Goal: Task Accomplishment & Management: Use online tool/utility

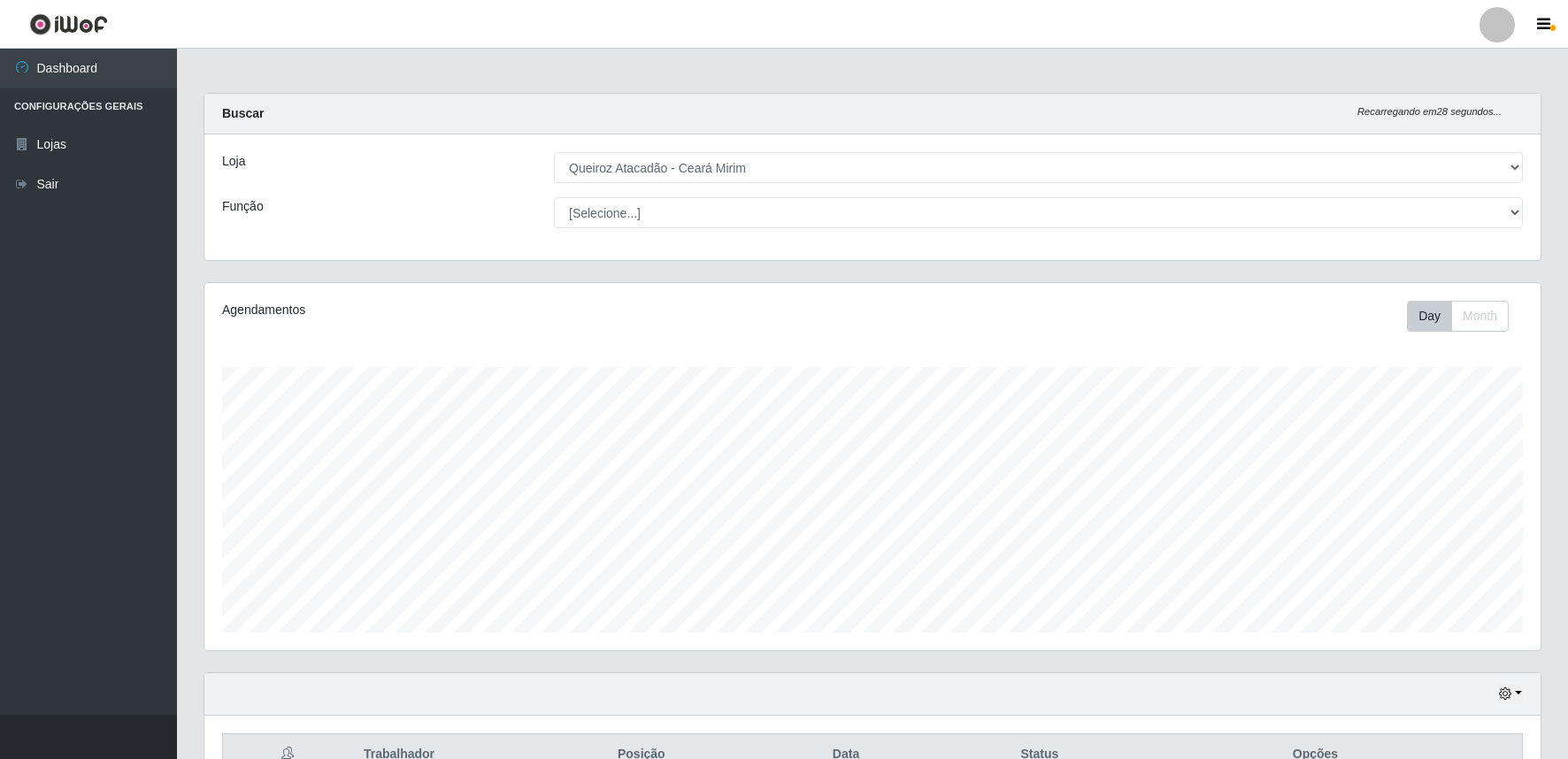
select select "465"
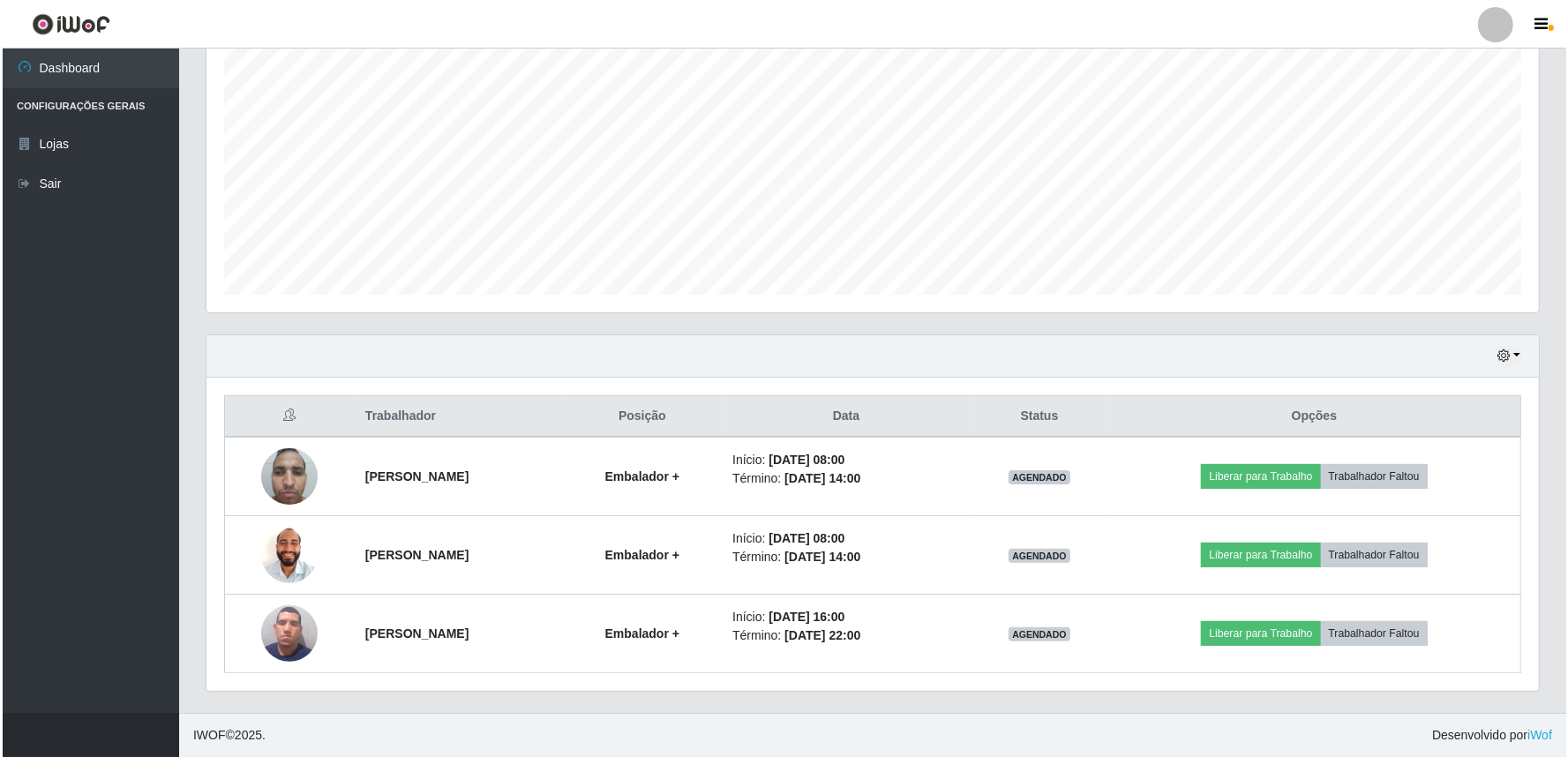
scroll to position [366, 1332]
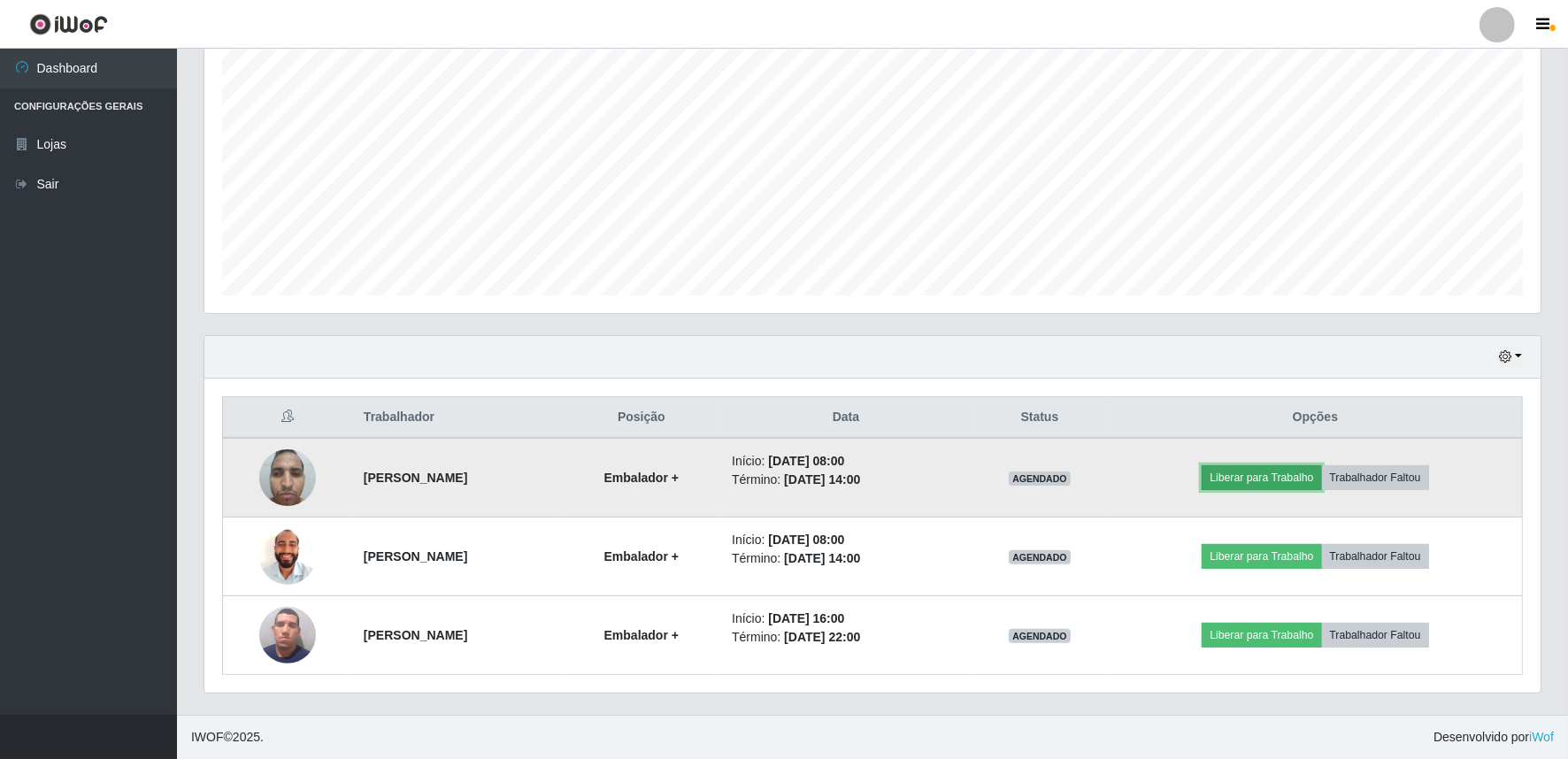
click at [1260, 481] on button "Liberar para Trabalho" at bounding box center [1262, 477] width 119 height 24
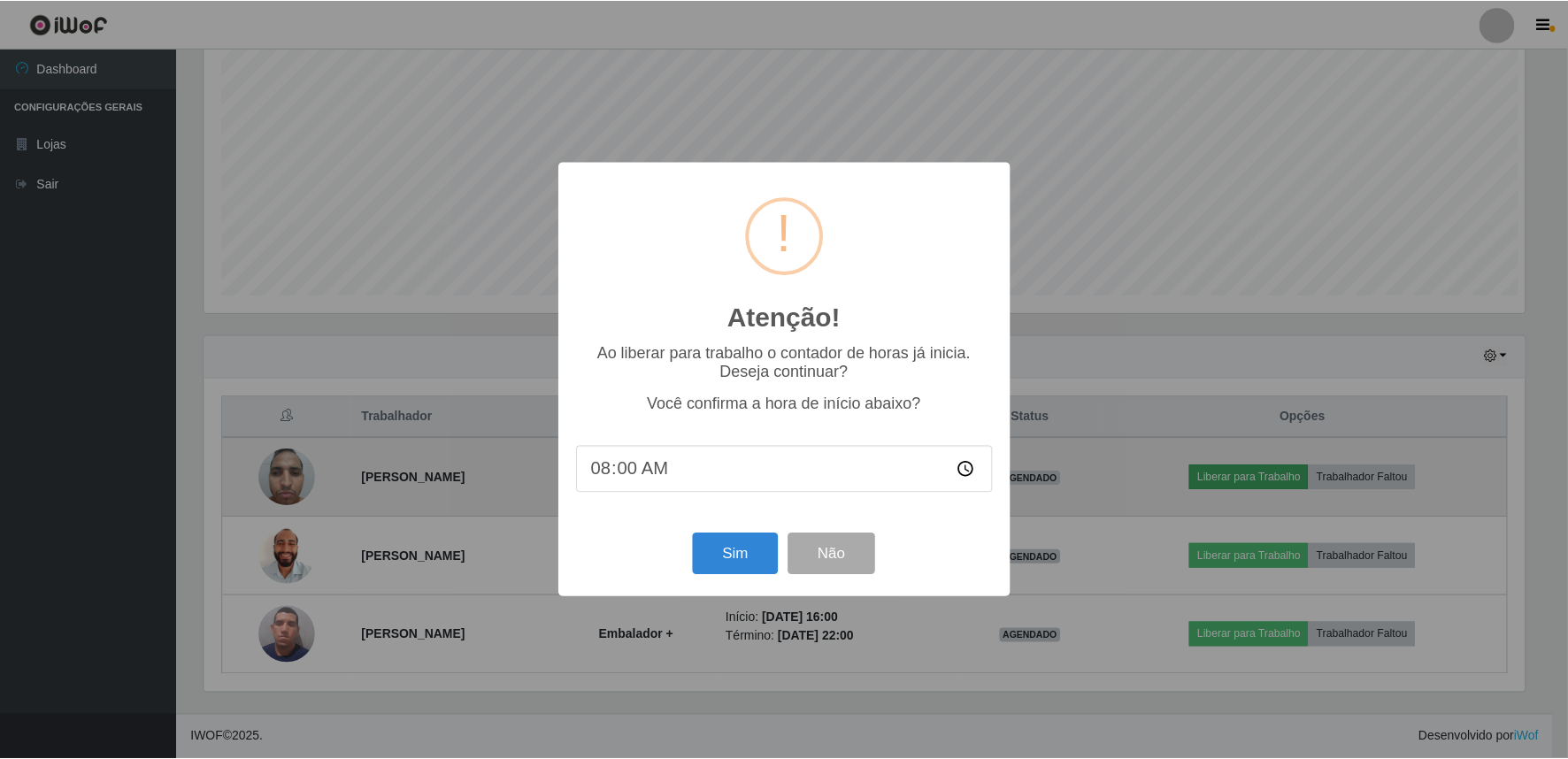
scroll to position [367, 1324]
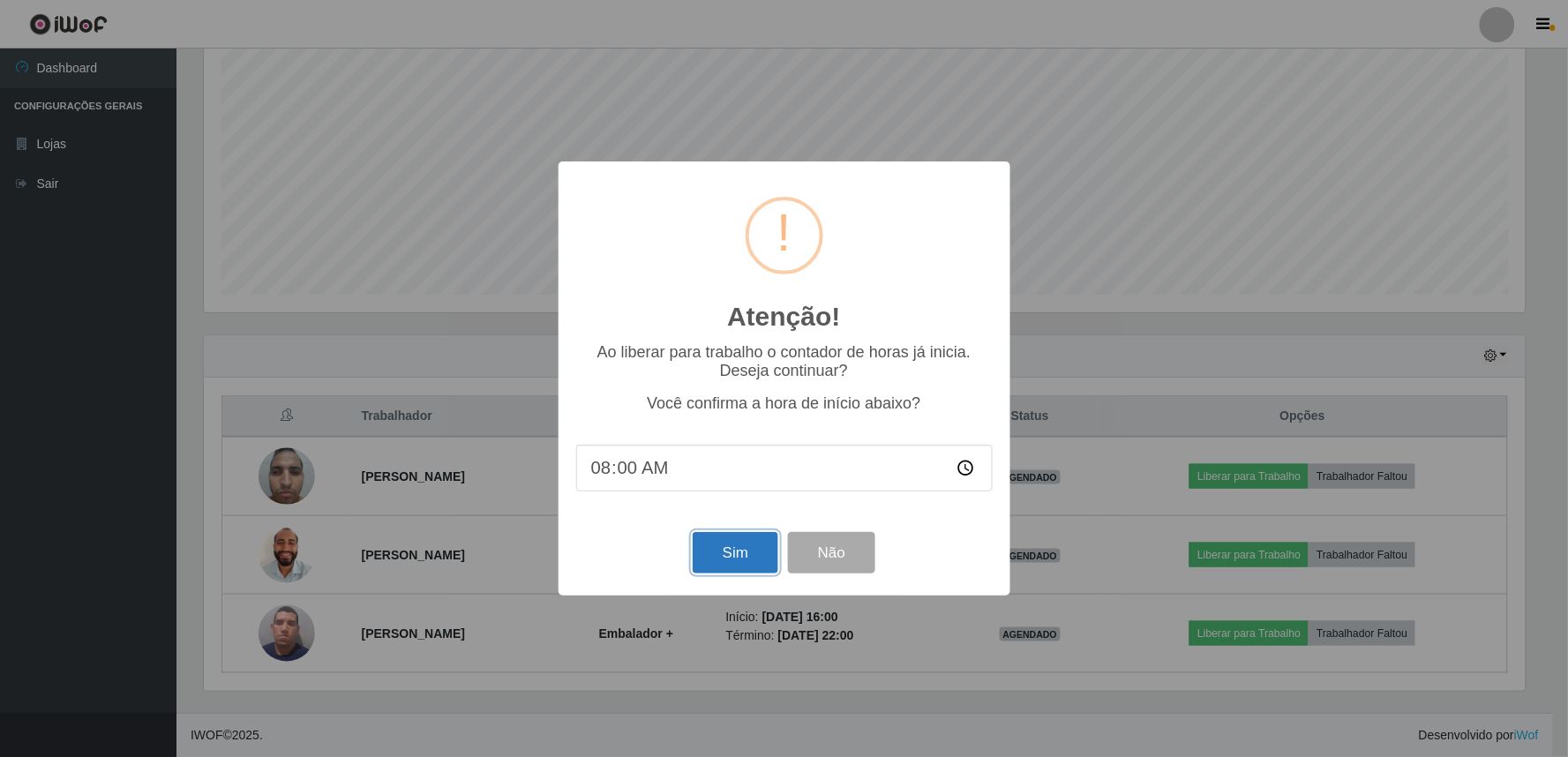
click at [721, 545] on button "Sim" at bounding box center [735, 553] width 86 height 42
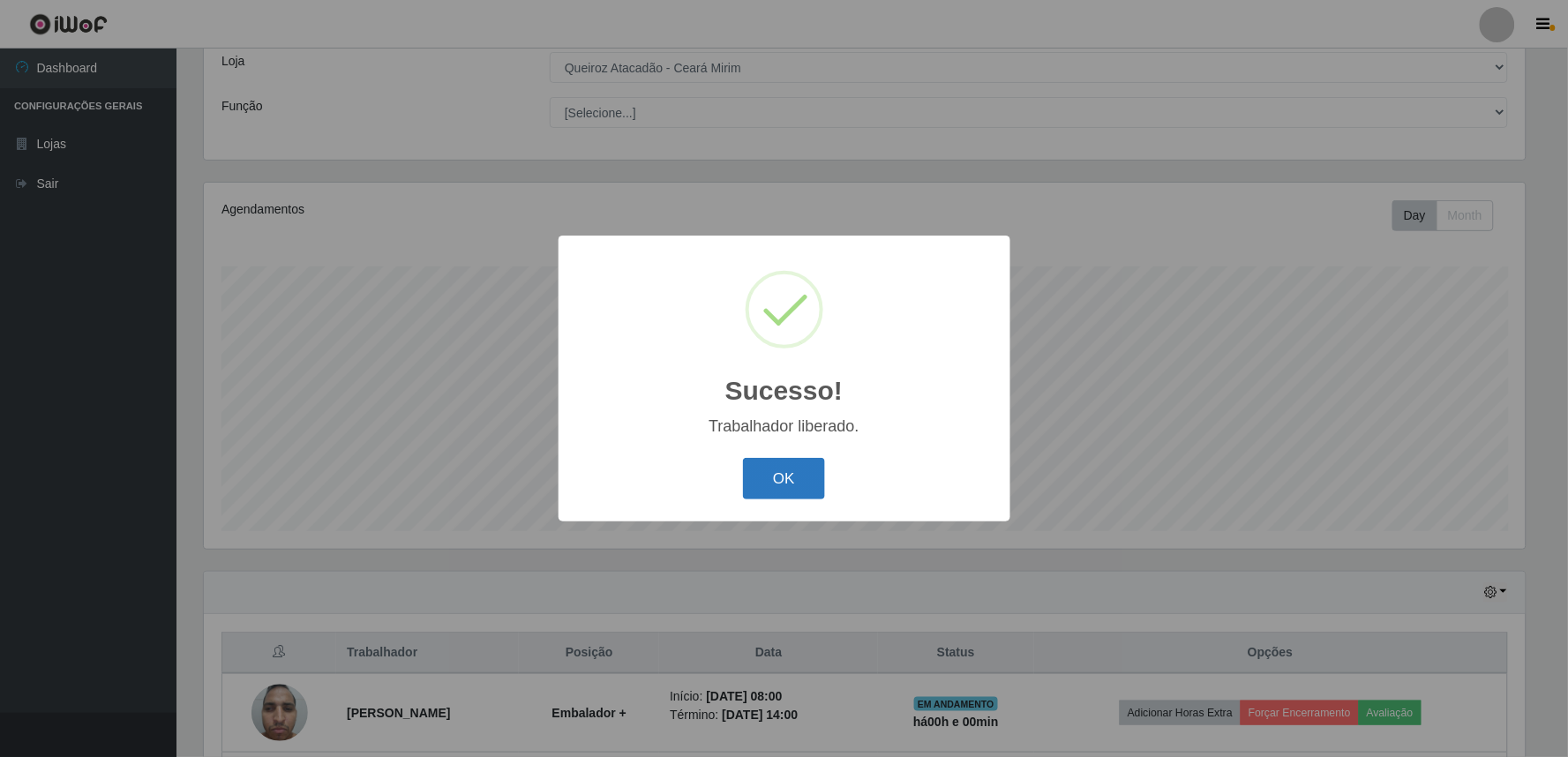
click at [805, 486] on button "OK" at bounding box center [784, 479] width 82 height 42
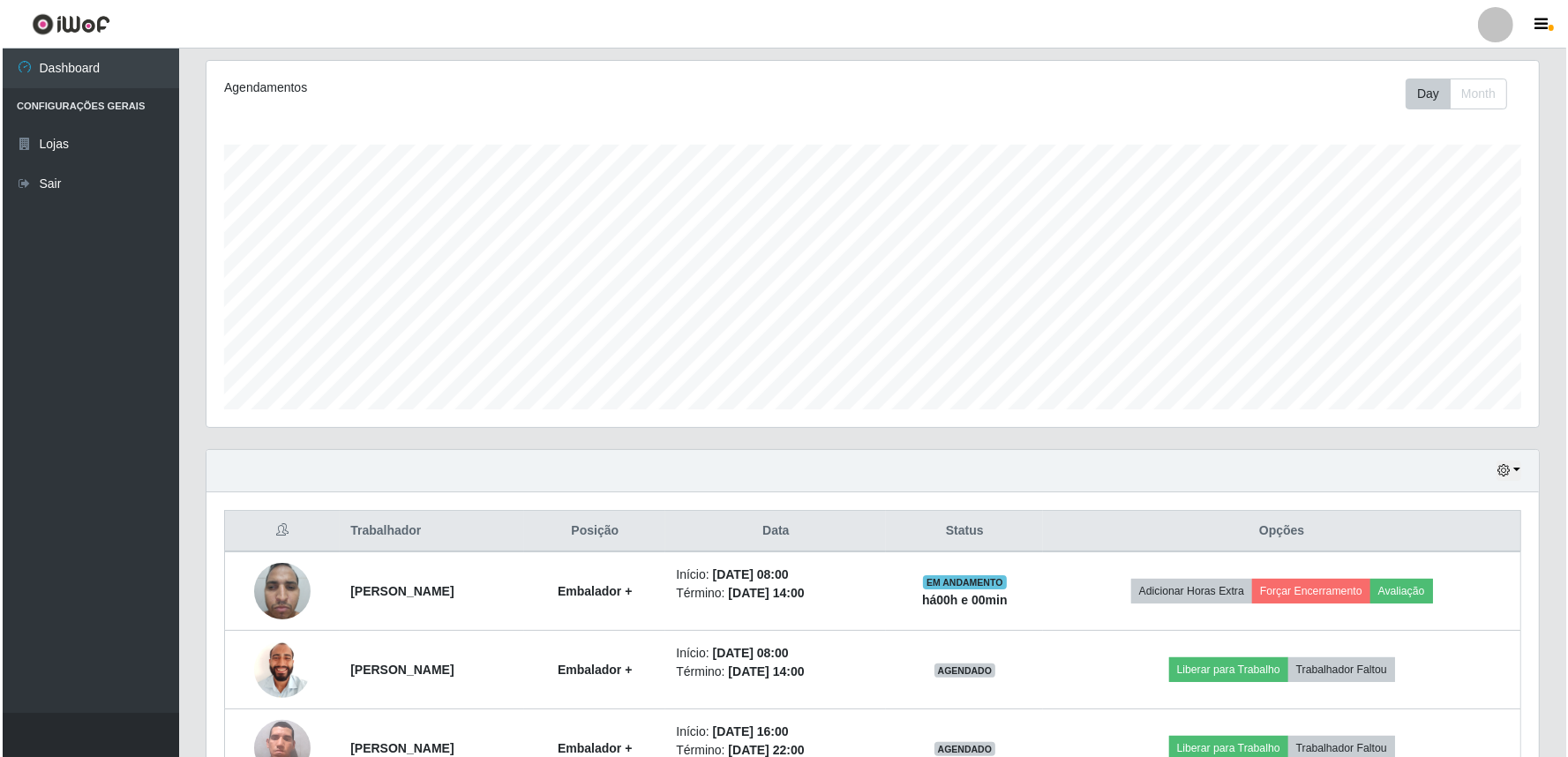
scroll to position [337, 0]
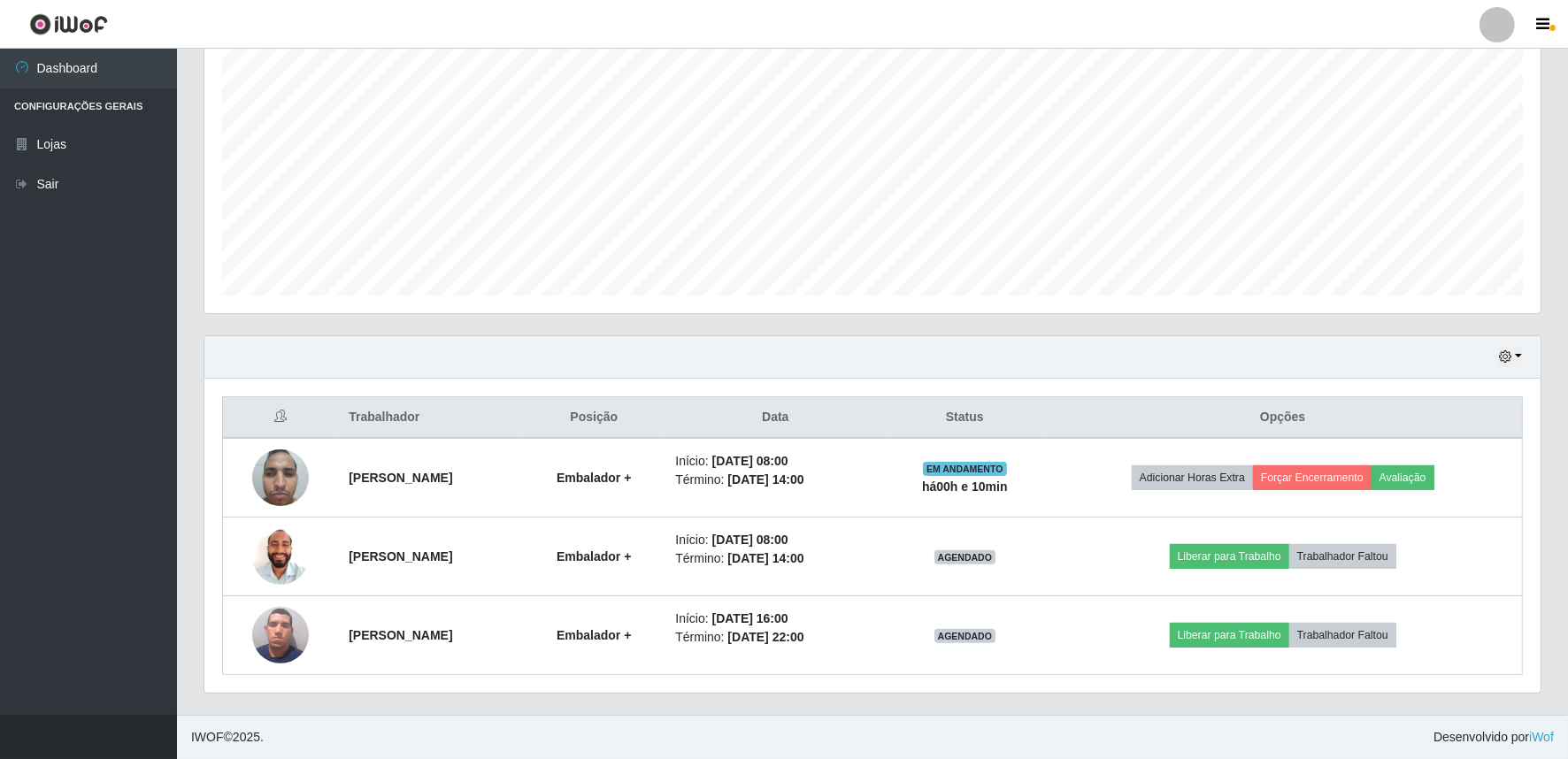
drag, startPoint x: 801, startPoint y: 487, endPoint x: 831, endPoint y: 350, distance: 140.2
click at [831, 350] on div "Hoje 1 dia 3 dias 1 Semana Não encerrados" at bounding box center [873, 357] width 1336 height 42
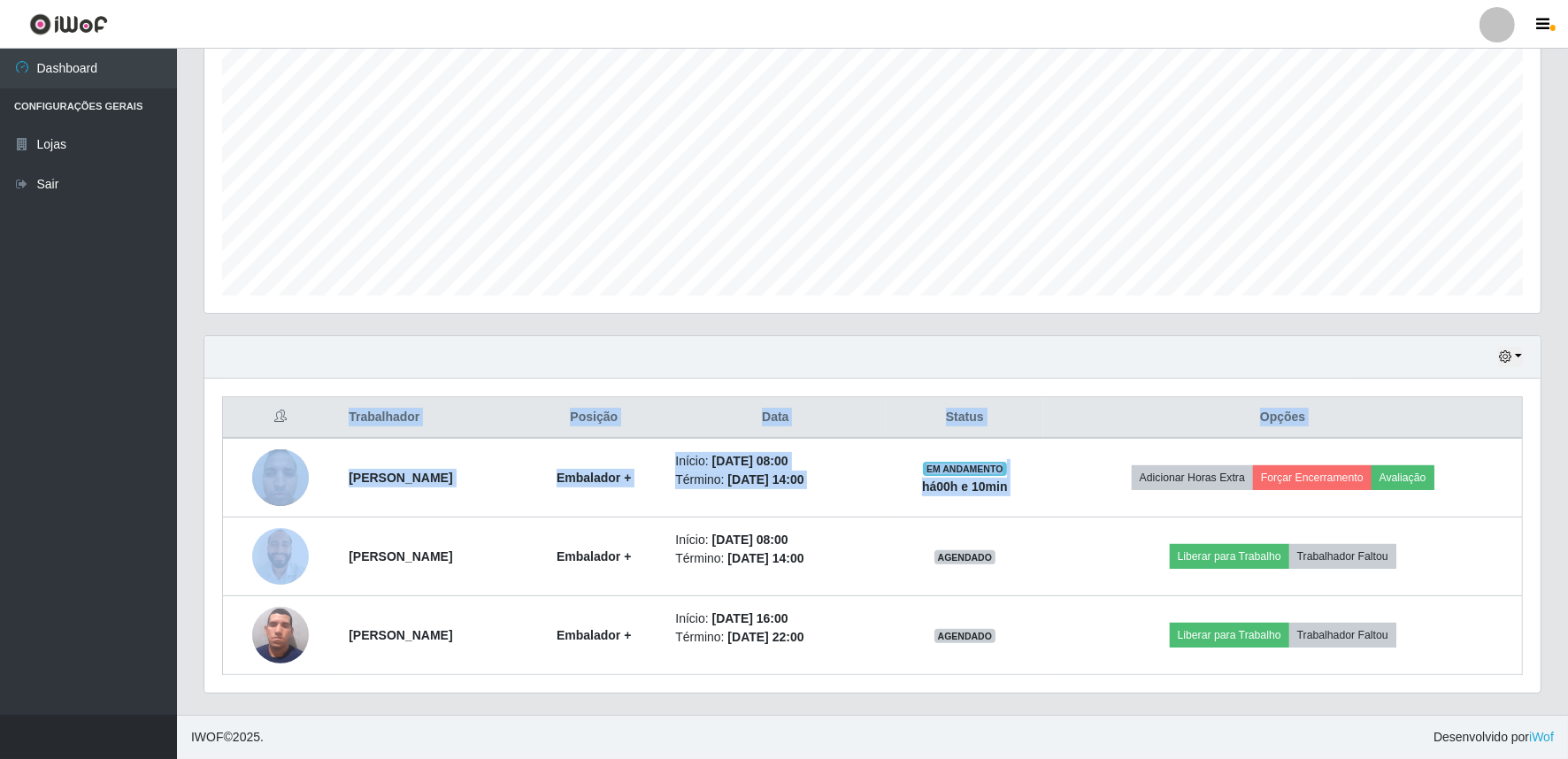
click at [831, 350] on div "Hoje 1 dia 3 dias 1 Semana Não encerrados" at bounding box center [873, 357] width 1336 height 42
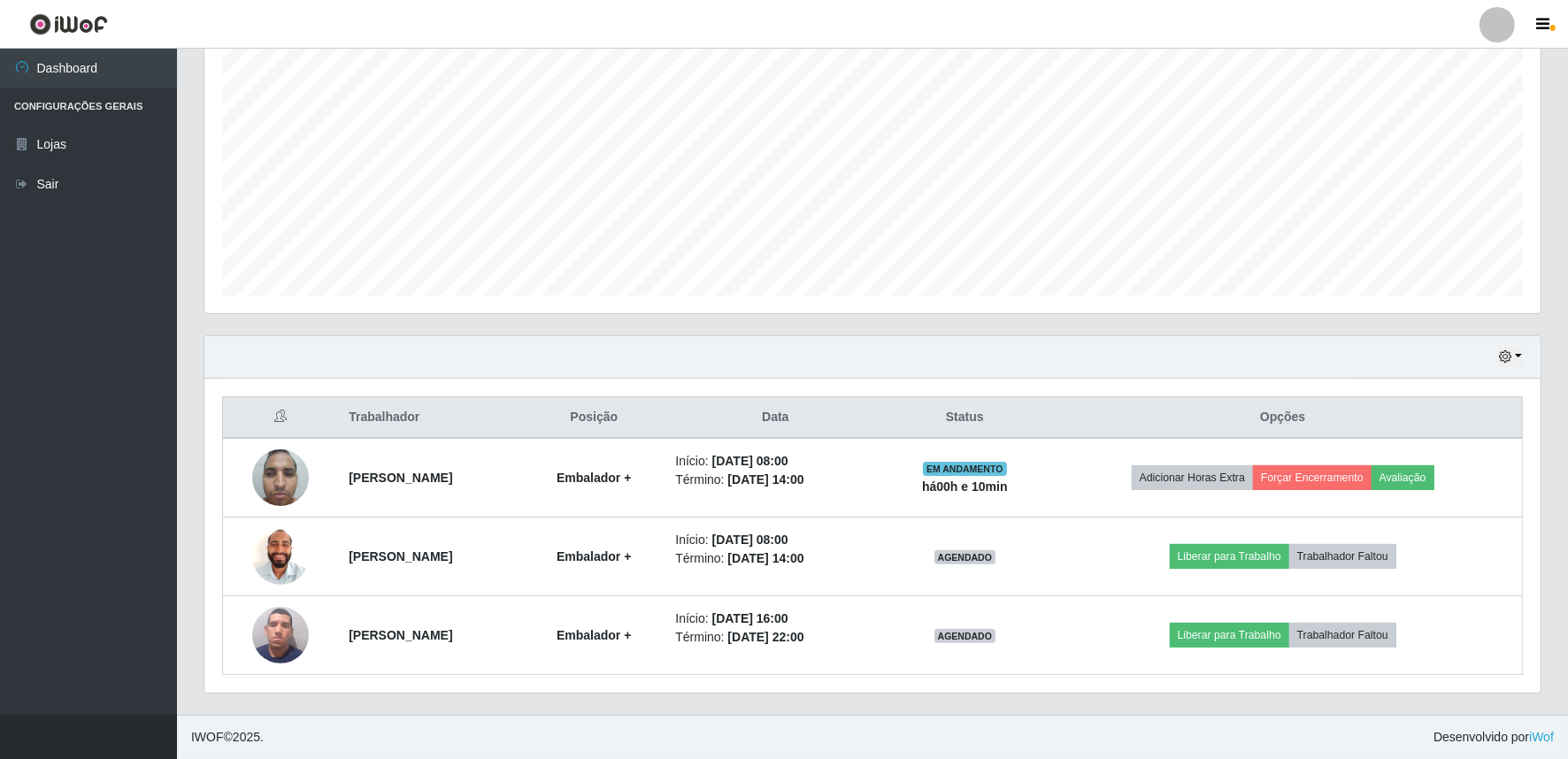
click at [831, 350] on div "Hoje 1 dia 3 dias 1 Semana Não encerrados" at bounding box center [873, 357] width 1336 height 42
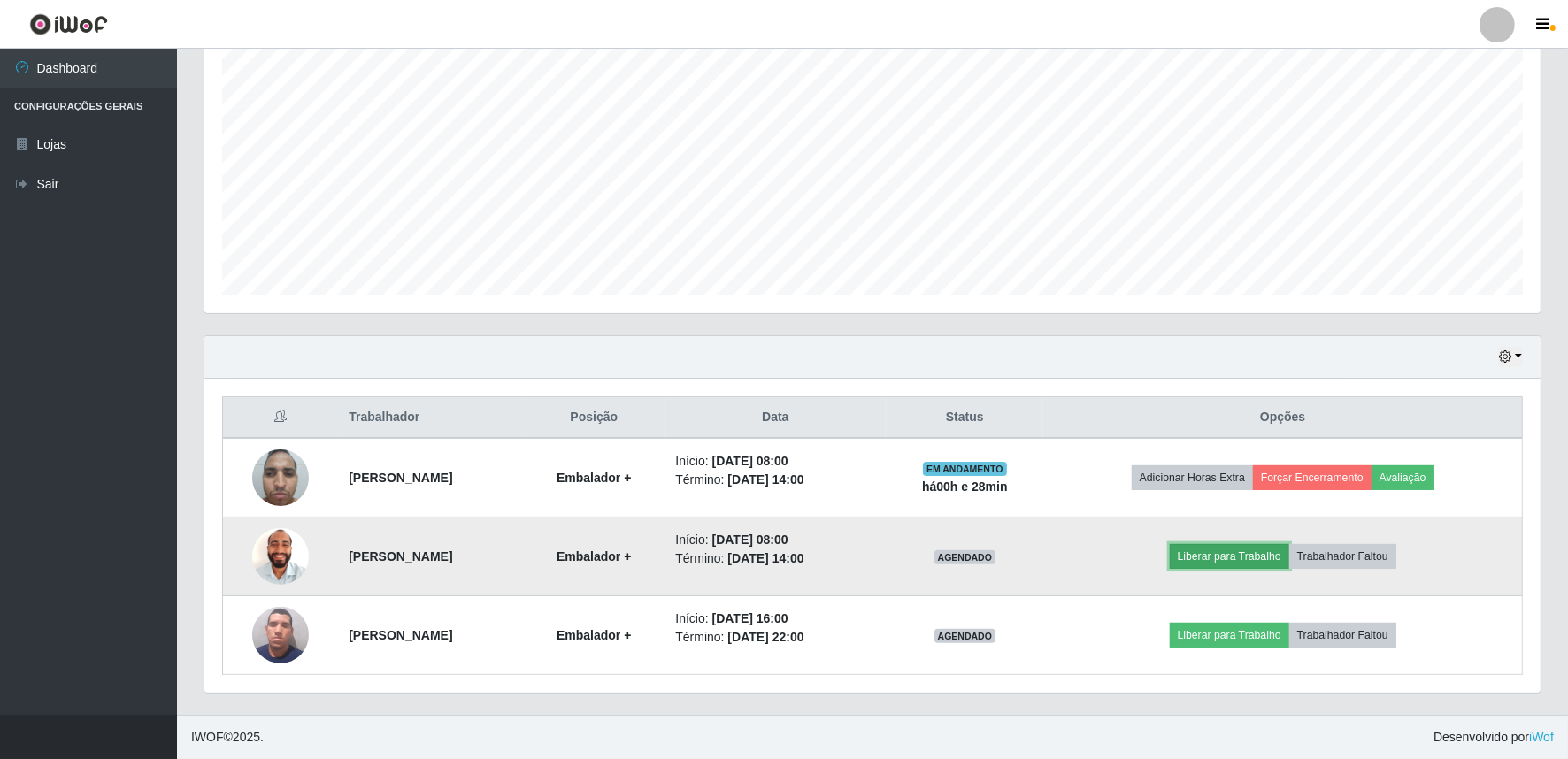
click at [1284, 558] on button "Liberar para Trabalho" at bounding box center [1230, 556] width 119 height 24
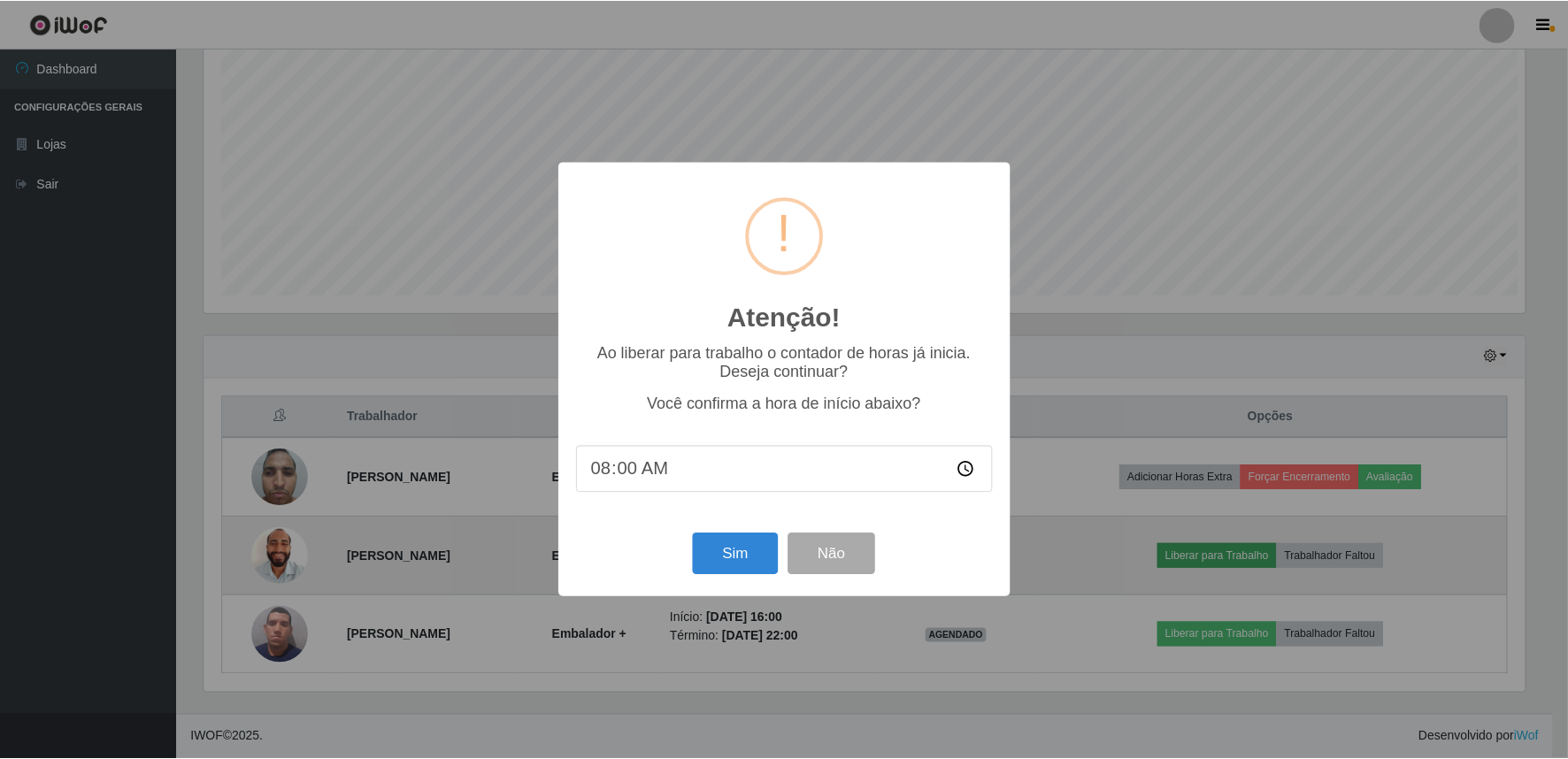
scroll to position [367, 1324]
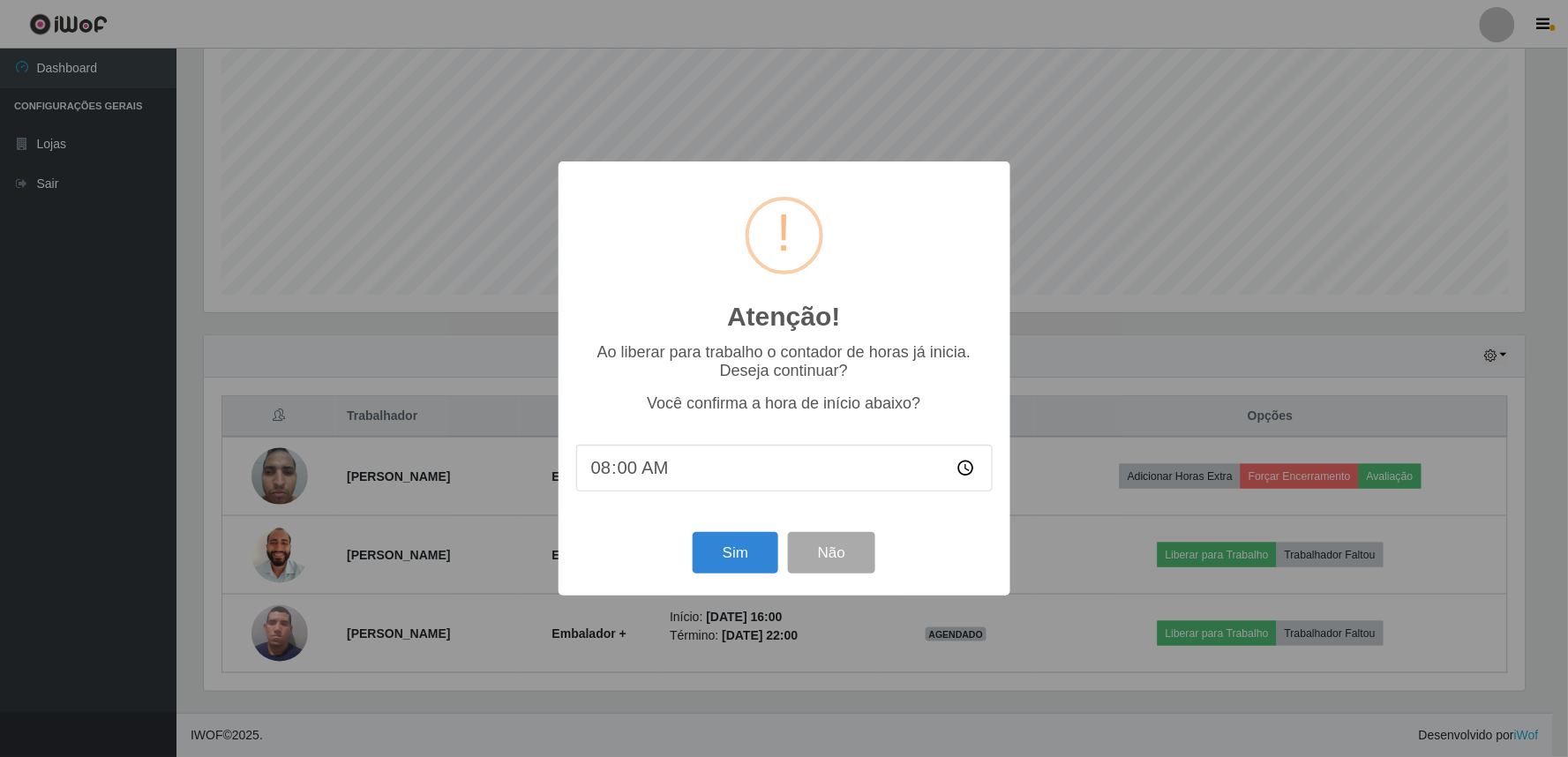
click at [627, 463] on input "08:00" at bounding box center [784, 468] width 416 height 47
type input "08:25"
click at [719, 562] on button "Sim" at bounding box center [735, 553] width 86 height 42
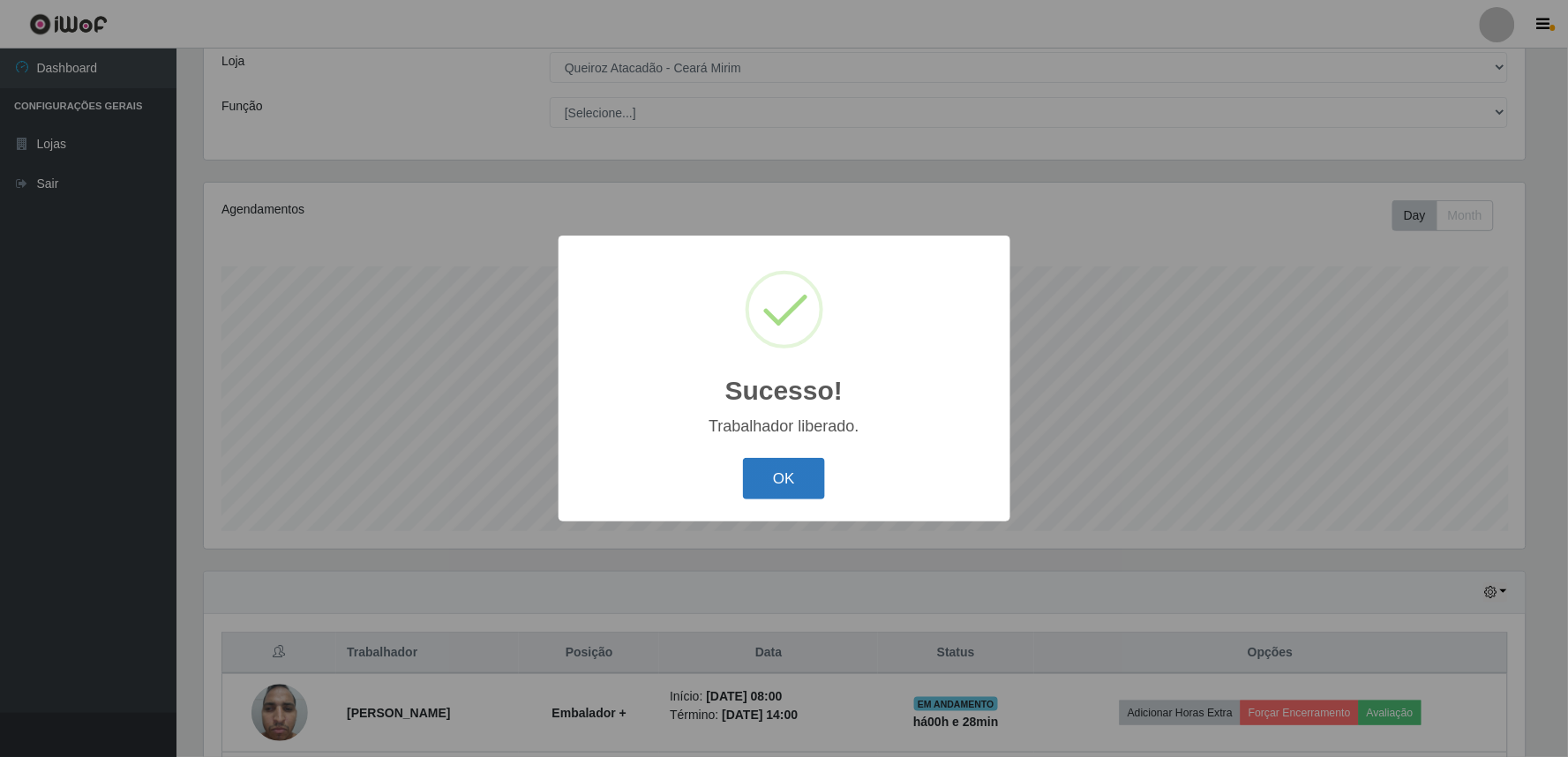
click at [797, 478] on button "OK" at bounding box center [784, 479] width 82 height 42
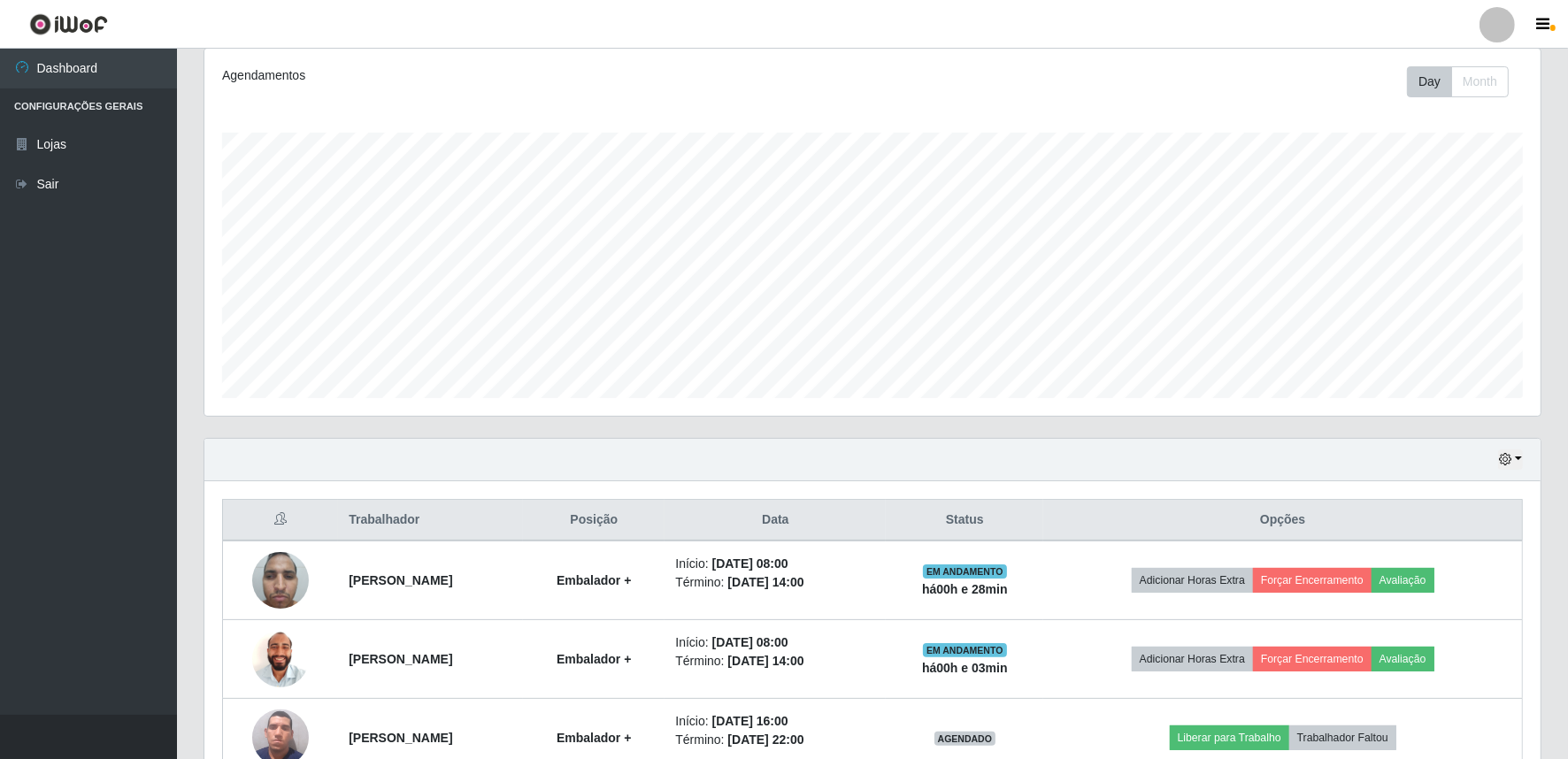
scroll to position [337, 0]
